Goal: Task Accomplishment & Management: Use online tool/utility

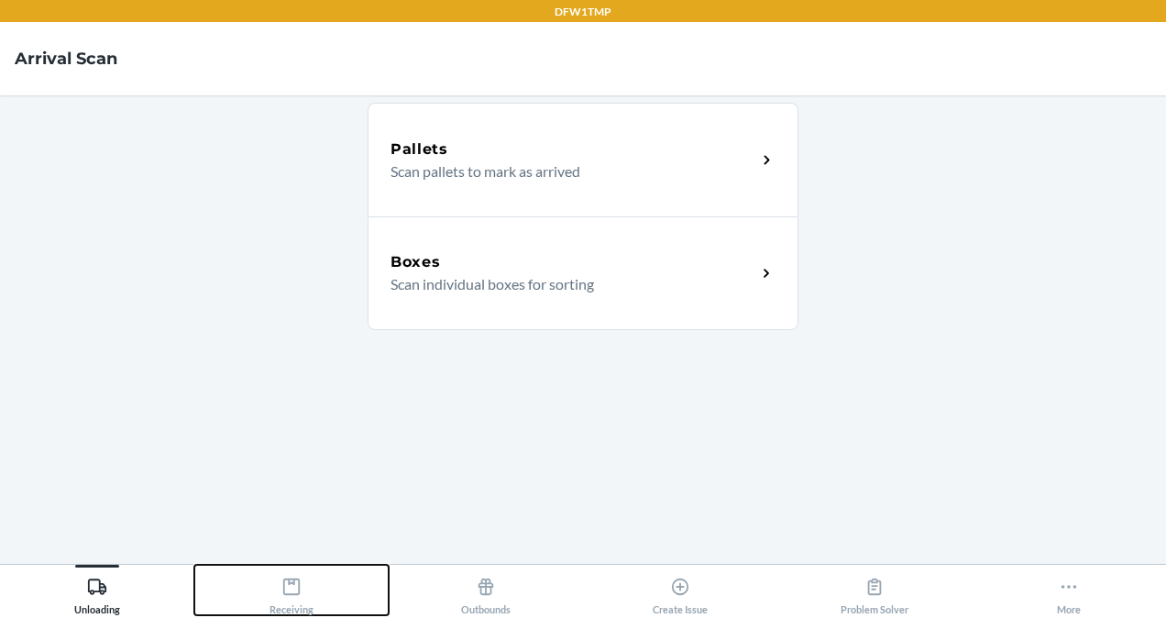
click at [300, 595] on icon at bounding box center [291, 586] width 20 height 20
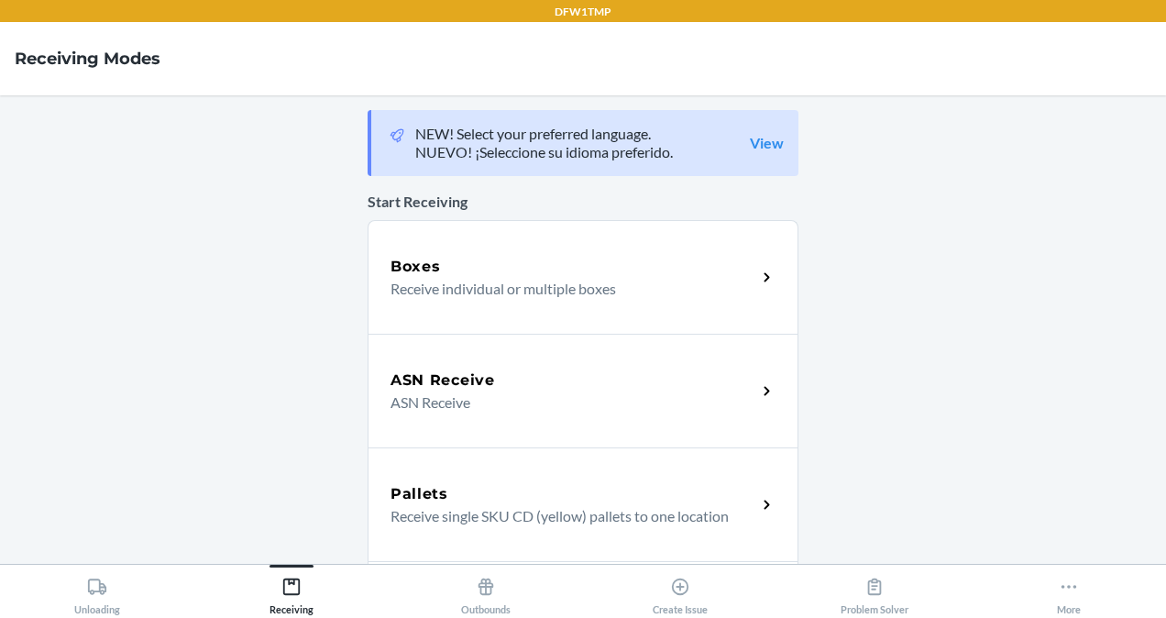
click at [526, 290] on p "Receive individual or multiple boxes" at bounding box center [565, 289] width 351 height 22
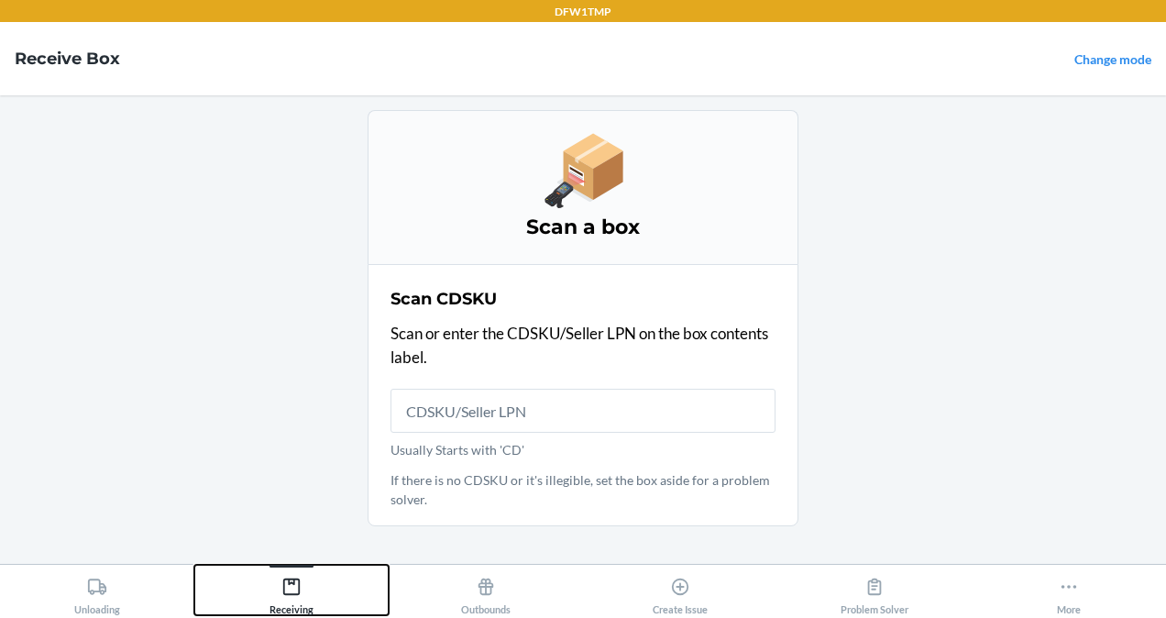
click at [286, 592] on icon at bounding box center [291, 586] width 20 height 20
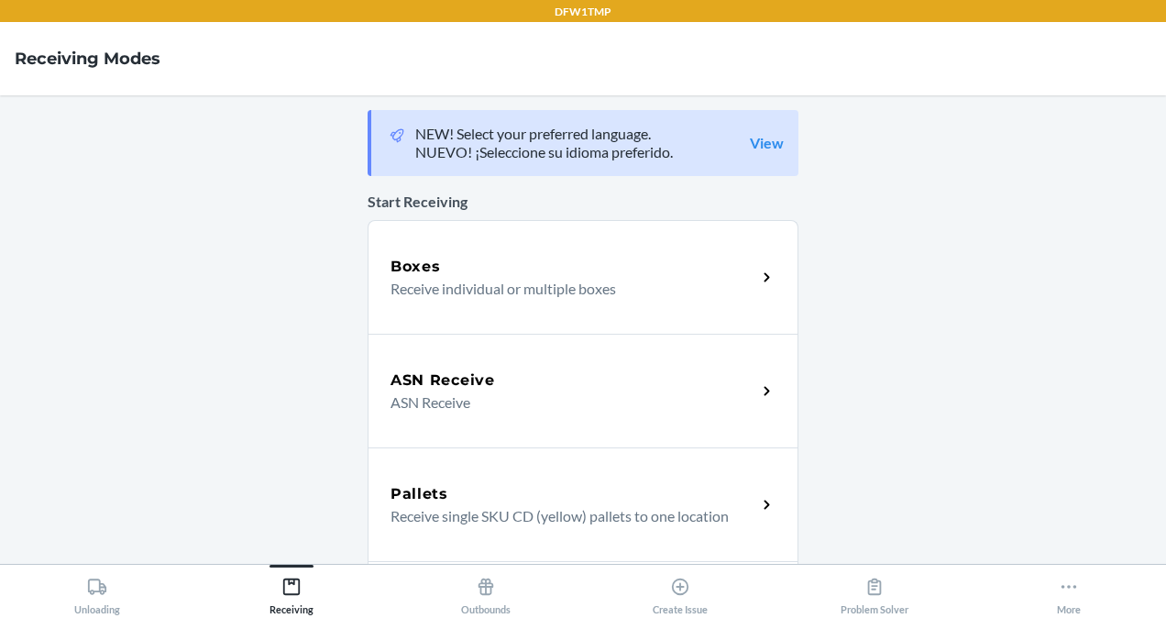
click at [513, 394] on p "ASN Receive" at bounding box center [565, 402] width 351 height 22
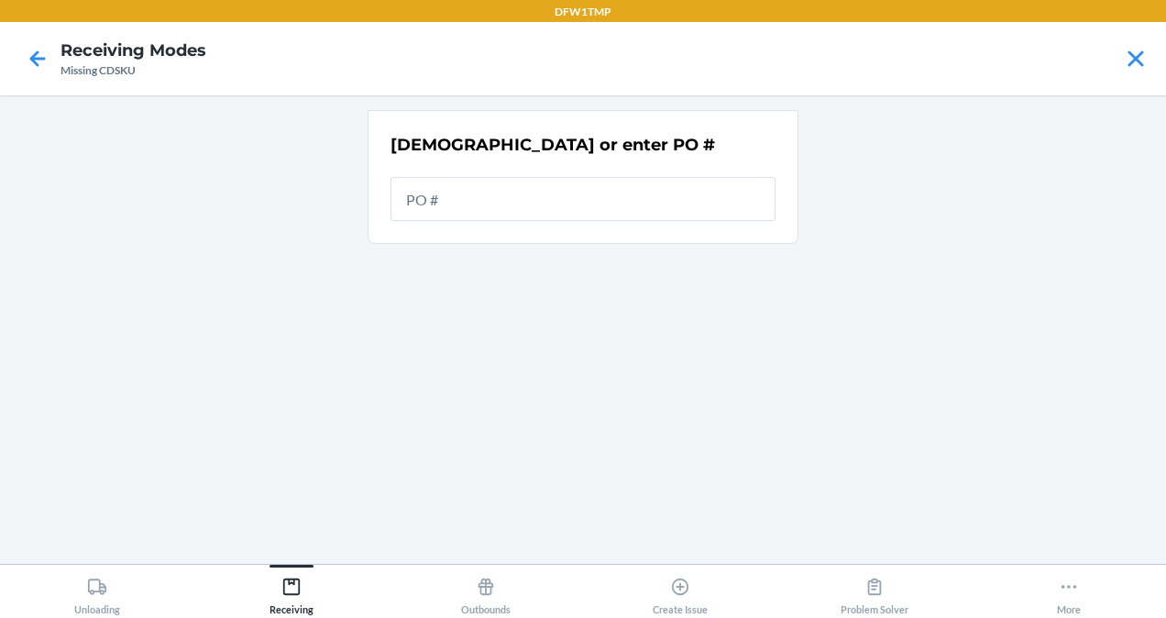
click at [451, 195] on input "text" at bounding box center [582, 199] width 385 height 44
click at [454, 201] on input "text" at bounding box center [582, 199] width 385 height 44
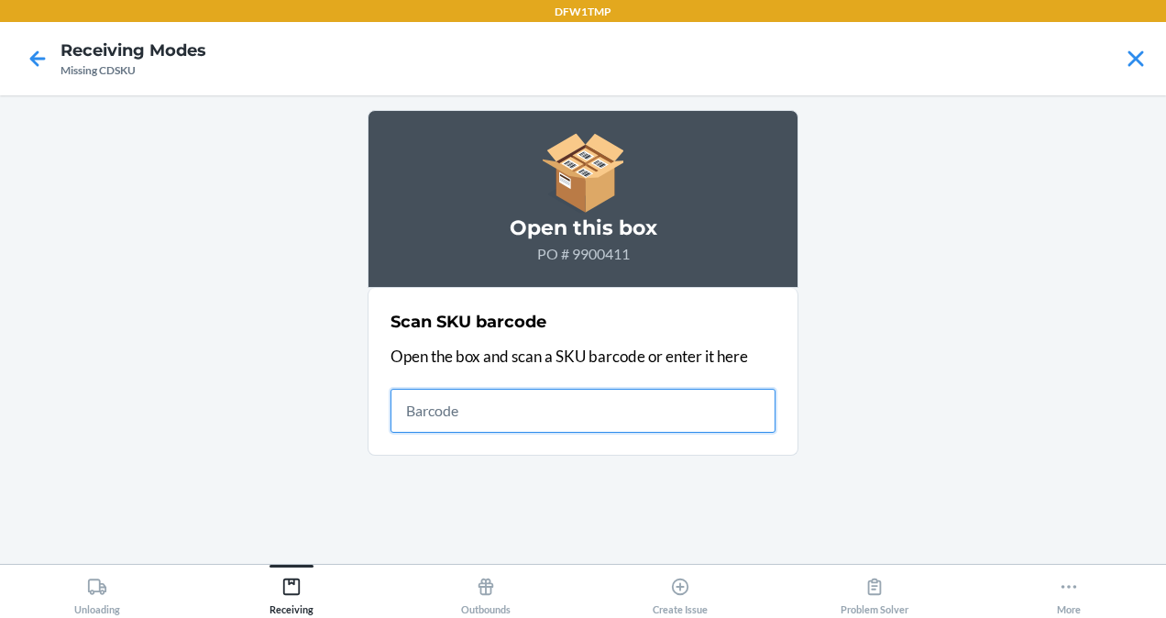
click at [425, 415] on input "text" at bounding box center [582, 411] width 385 height 44
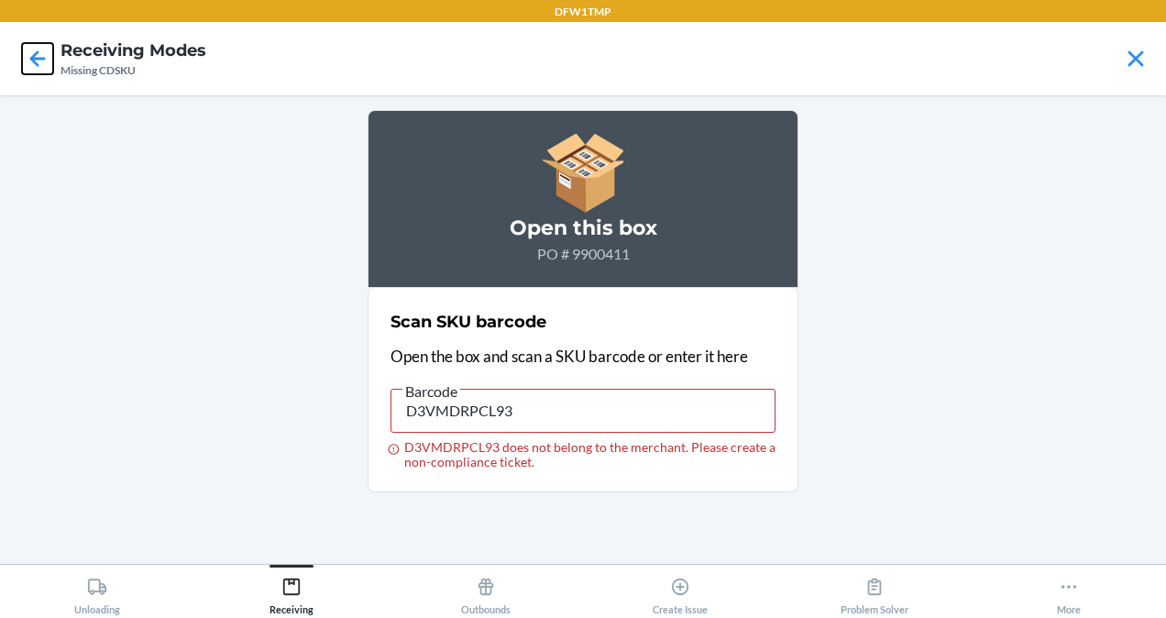
click at [38, 58] on icon at bounding box center [38, 58] width 16 height 16
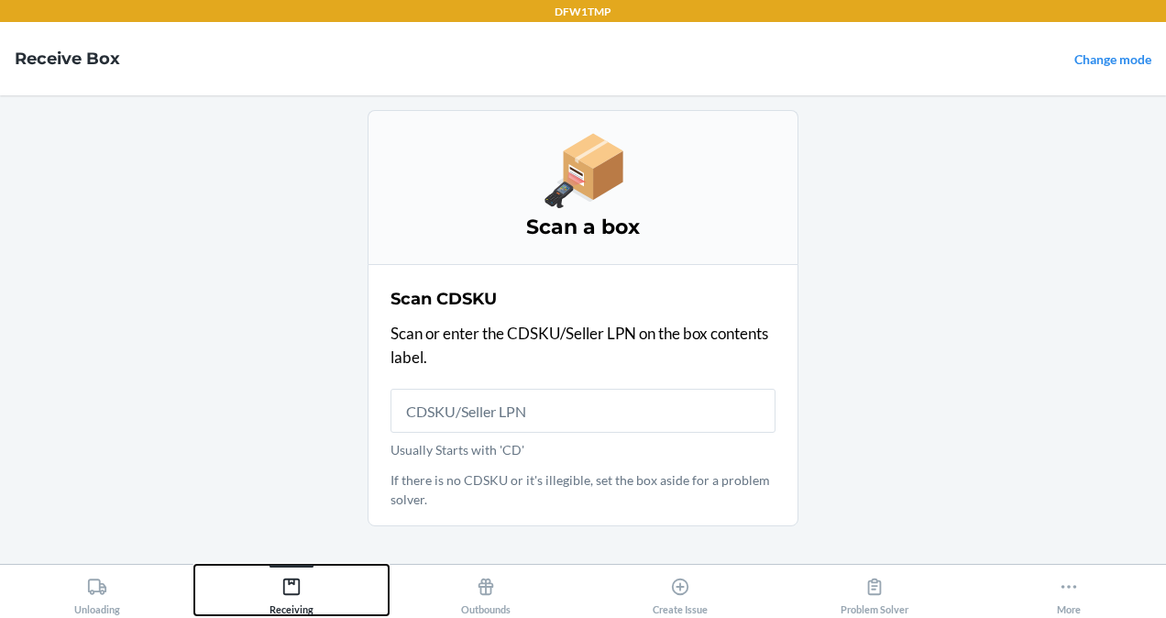
click at [280, 609] on div "Receiving" at bounding box center [291, 592] width 44 height 46
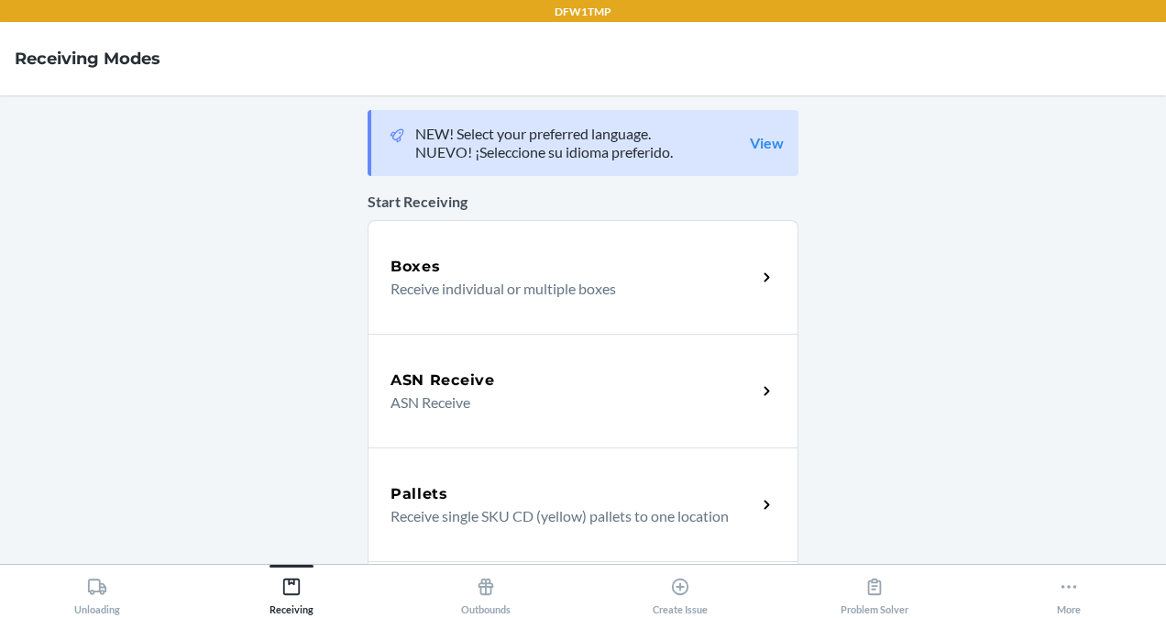
click at [418, 334] on div "ASN Receive ASN Receive" at bounding box center [582, 391] width 431 height 114
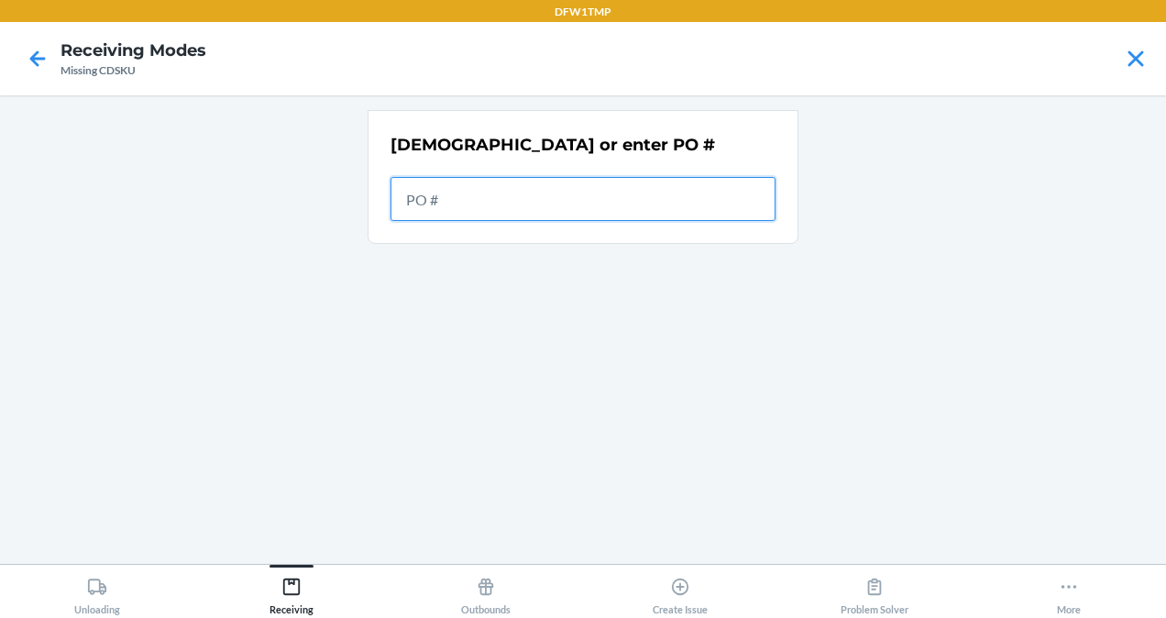
click at [461, 213] on input "text" at bounding box center [582, 199] width 385 height 44
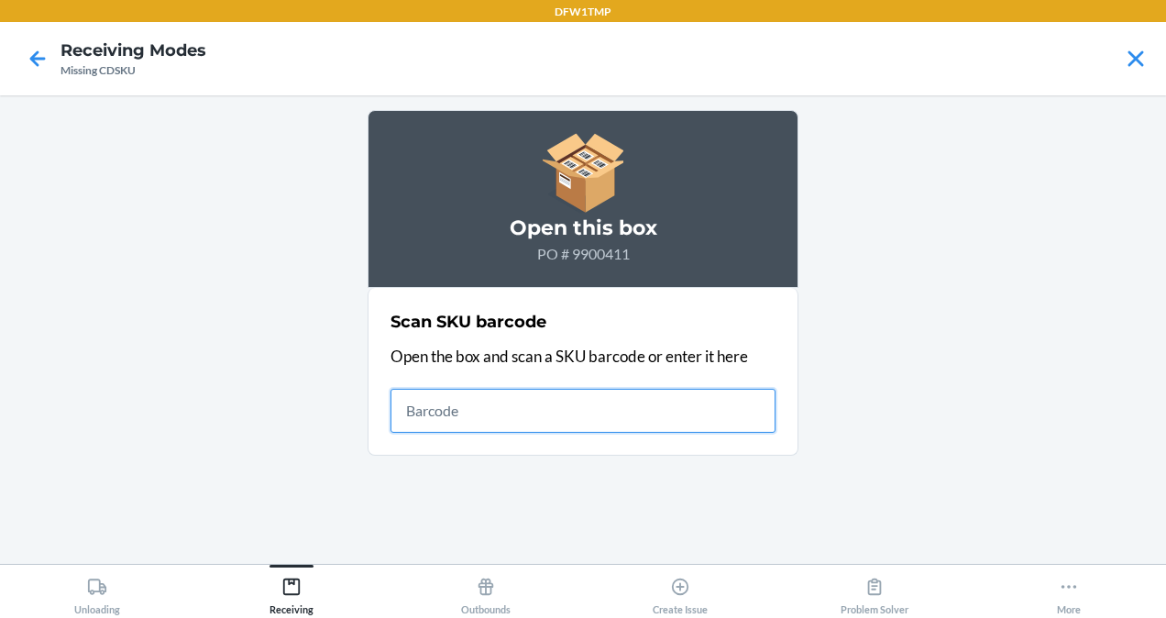
click at [432, 402] on input "text" at bounding box center [582, 411] width 385 height 44
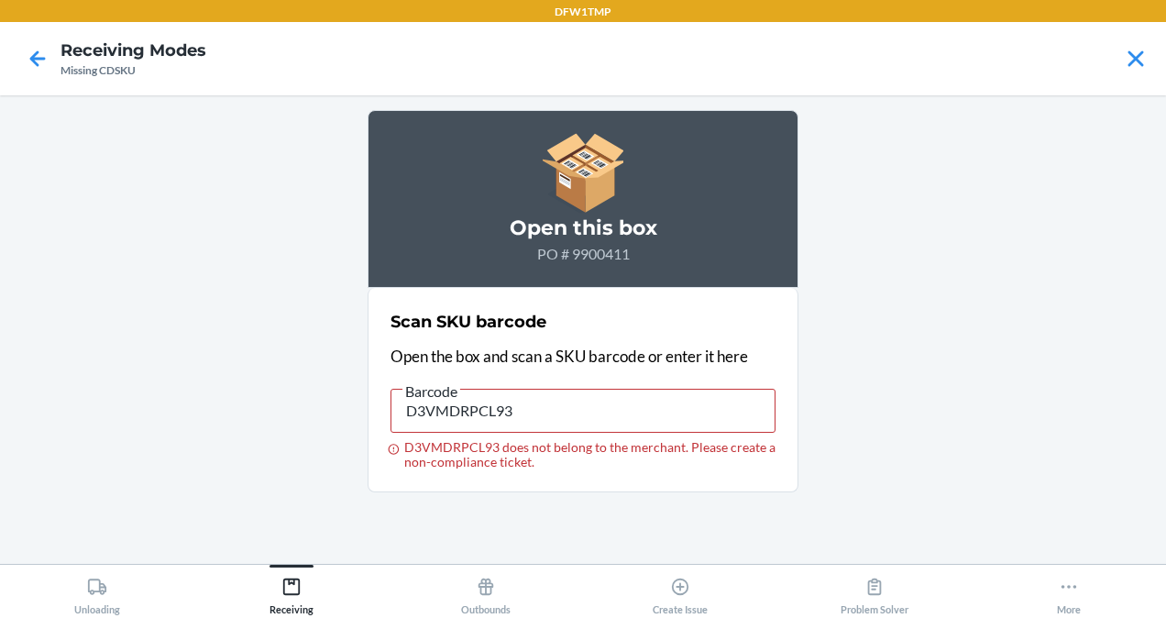
click at [526, 385] on div "Barcode" at bounding box center [582, 383] width 385 height 9
click at [526, 389] on input "D3VMDRPCL93" at bounding box center [582, 411] width 385 height 44
click at [525, 409] on input "D3VMDRPCL93" at bounding box center [582, 411] width 385 height 44
